Goal: Transaction & Acquisition: Download file/media

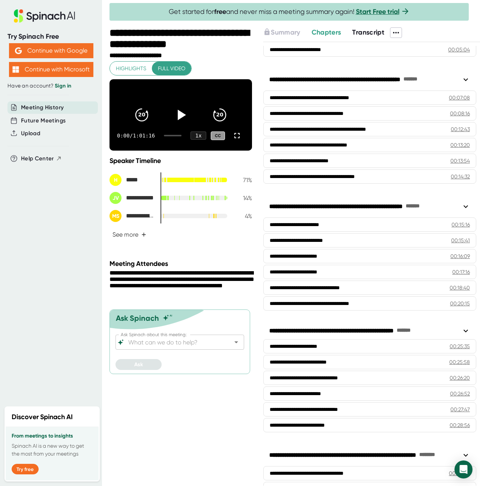
click at [370, 32] on span "Transcript" at bounding box center [368, 32] width 32 height 8
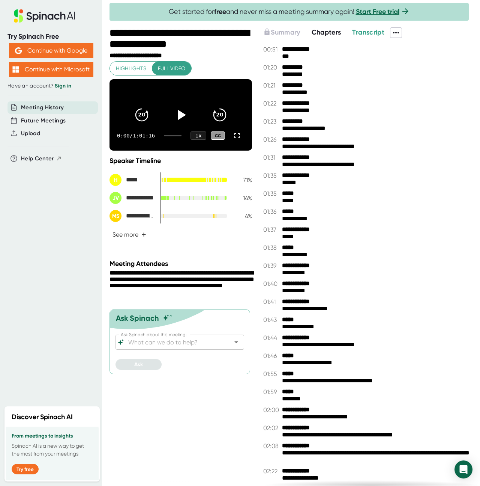
click at [400, 32] on icon at bounding box center [396, 32] width 9 height 9
click at [413, 71] on div "Download Transcript" at bounding box center [427, 72] width 59 height 8
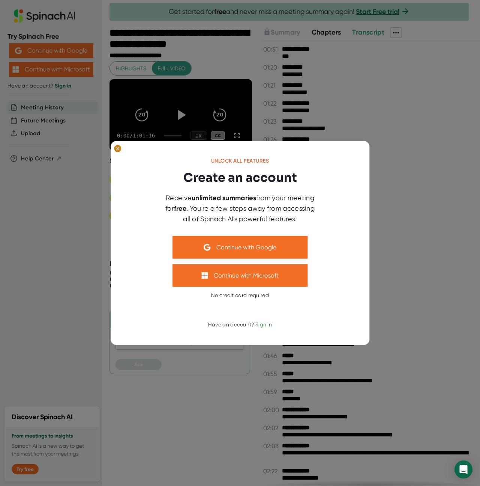
click at [118, 149] on icon at bounding box center [117, 148] width 3 height 3
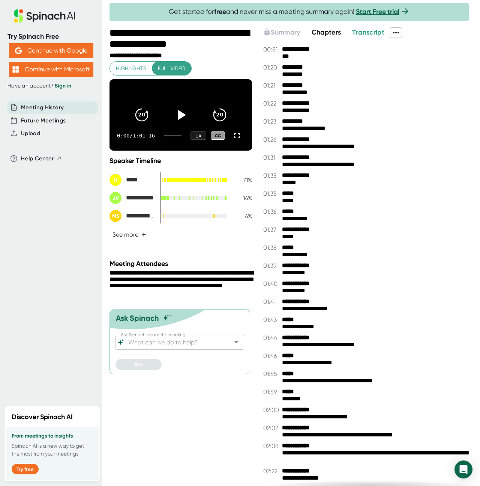
click at [398, 33] on icon at bounding box center [396, 33] width 6 height 2
click at [419, 47] on div "Copy Summary" at bounding box center [420, 48] width 44 height 8
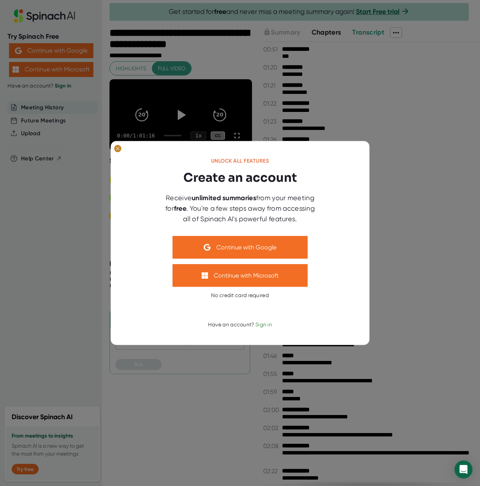
click at [116, 147] on ellipse at bounding box center [117, 149] width 7 height 8
